Goal: Task Accomplishment & Management: Manage account settings

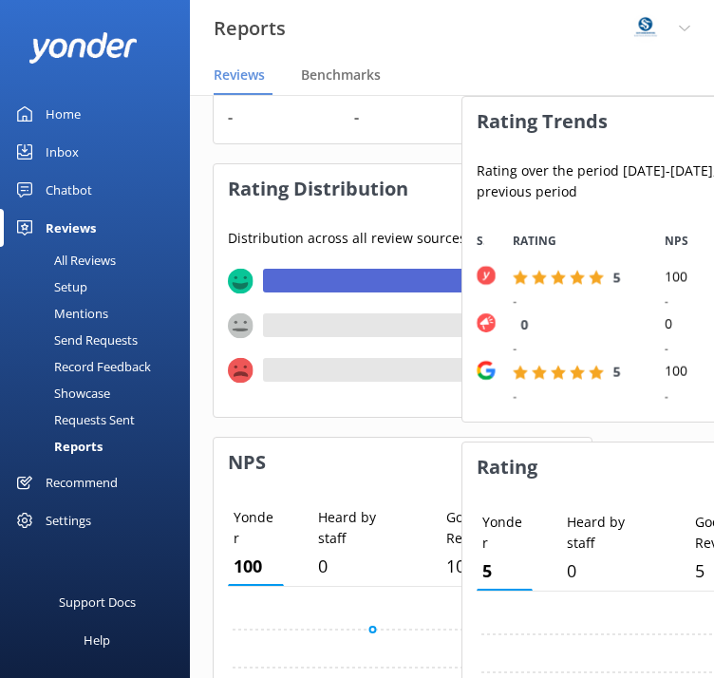
scroll to position [190, 363]
click at [69, 153] on div "Inbox" at bounding box center [62, 152] width 33 height 38
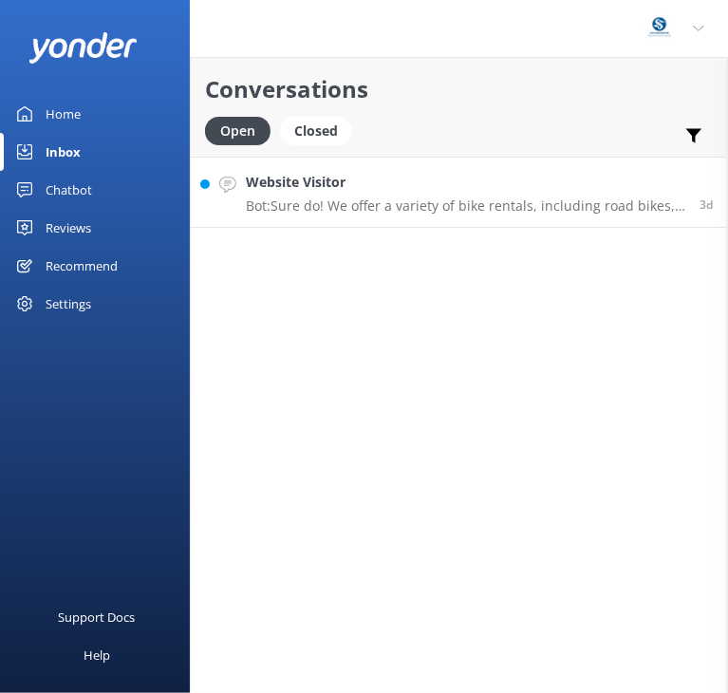
click at [333, 216] on link "Website Visitor Bot: Sure do! We offer a variety of bike rentals, including roa…" at bounding box center [459, 192] width 536 height 71
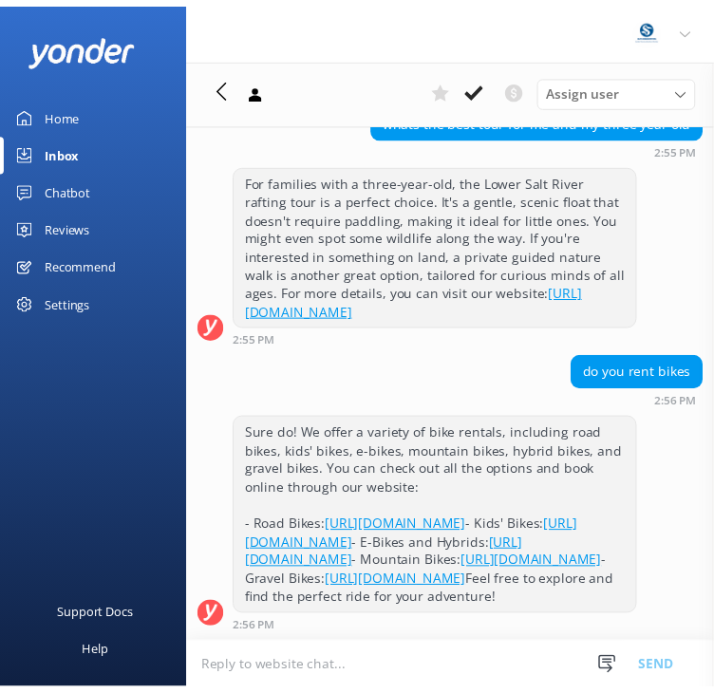
scroll to position [1187, 0]
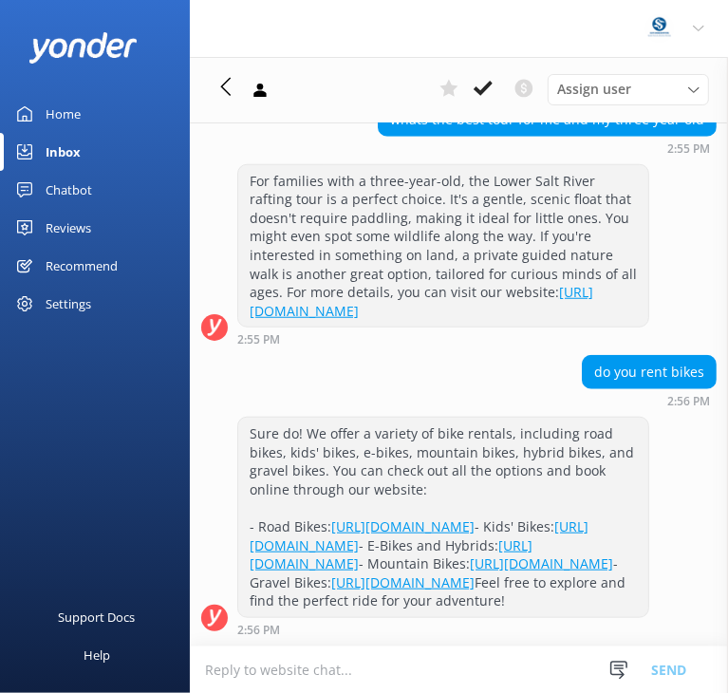
click at [63, 228] on div "Reviews" at bounding box center [69, 228] width 46 height 38
